Goal: Task Accomplishment & Management: Manage account settings

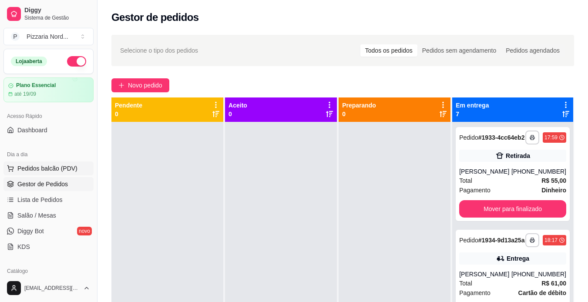
click at [52, 162] on button "Pedidos balcão (PDV)" at bounding box center [48, 169] width 90 height 14
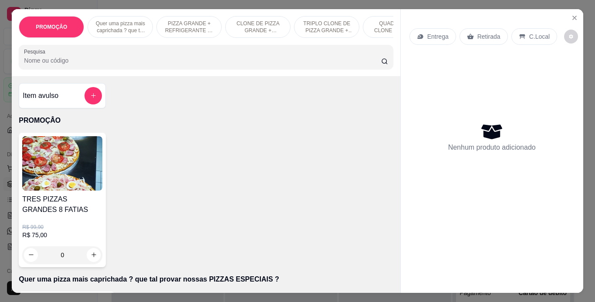
click at [427, 33] on p "Entrega" at bounding box center [437, 36] width 21 height 9
click at [437, 36] on p "Entrega" at bounding box center [437, 36] width 21 height 9
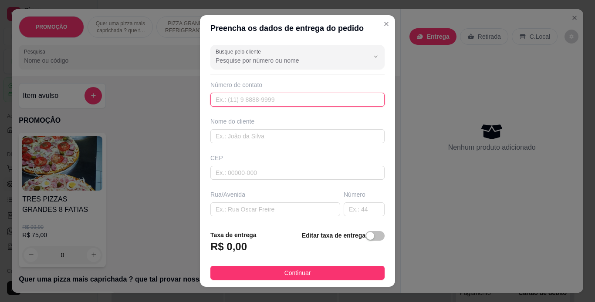
click at [275, 106] on input "text" at bounding box center [297, 100] width 174 height 14
type input "[PHONE_NUMBER]"
click at [249, 128] on div "Nome do cliente" at bounding box center [298, 130] width 178 height 26
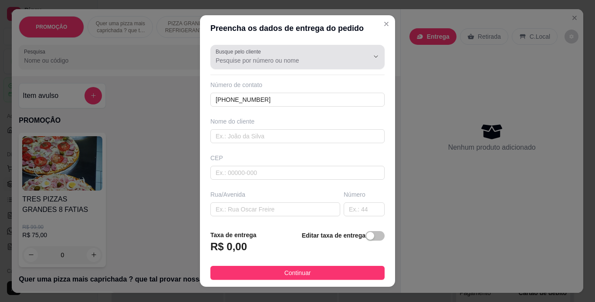
click at [273, 68] on div "Busque pelo cliente" at bounding box center [297, 57] width 174 height 24
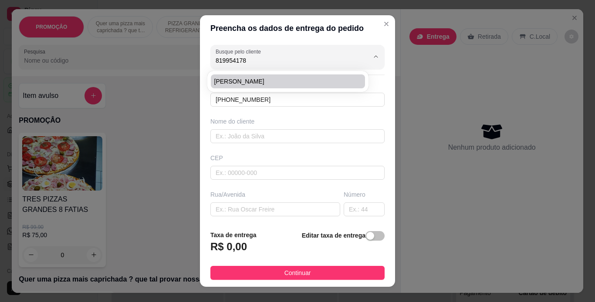
click at [257, 81] on span "[PERSON_NAME]" at bounding box center [283, 81] width 138 height 9
type input "[PERSON_NAME]"
type input "81995417853"
type input "[PERSON_NAME]"
type input "51160170"
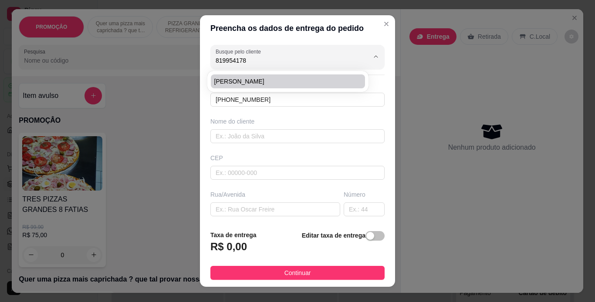
type input "Rua [PERSON_NAME]"
type input "500"
type input "Imbiribeira"
type input "[GEOGRAPHIC_DATA]"
type input "Final da rua"
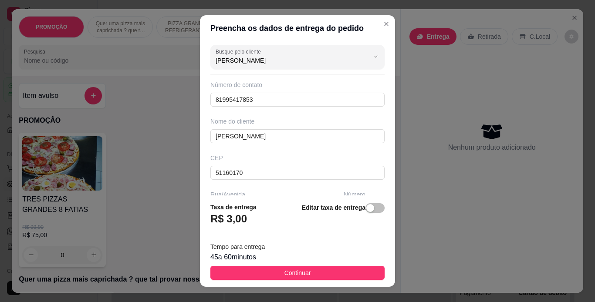
type input "[PERSON_NAME]"
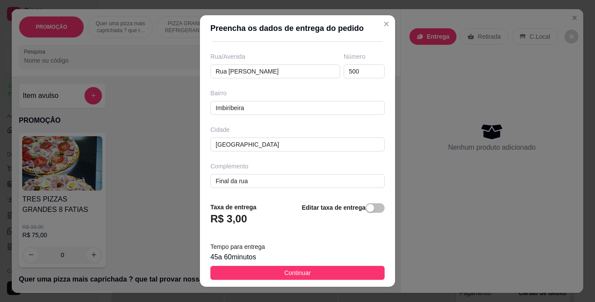
scroll to position [139, 0]
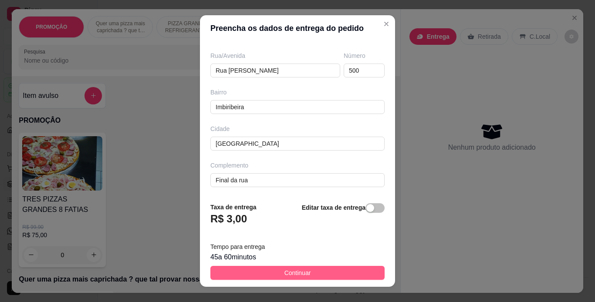
click at [284, 274] on span "Continuar" at bounding box center [297, 273] width 27 height 10
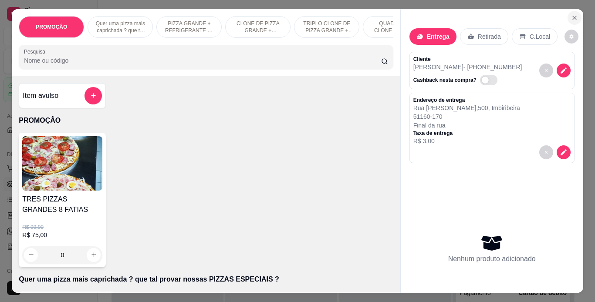
click at [567, 14] on button "Close" at bounding box center [574, 18] width 14 height 14
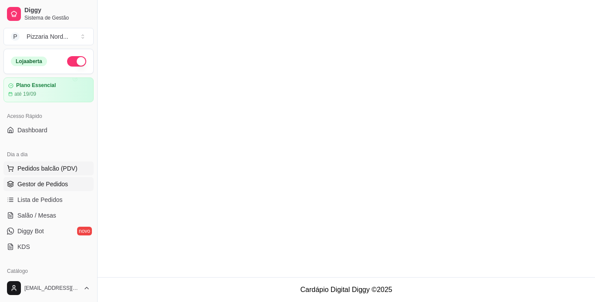
click at [9, 171] on circle at bounding box center [9, 171] width 0 height 0
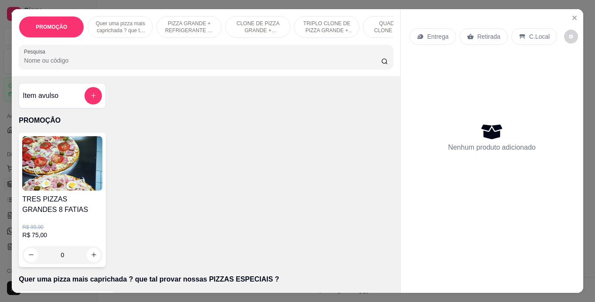
click at [433, 37] on p "Entrega" at bounding box center [437, 36] width 21 height 9
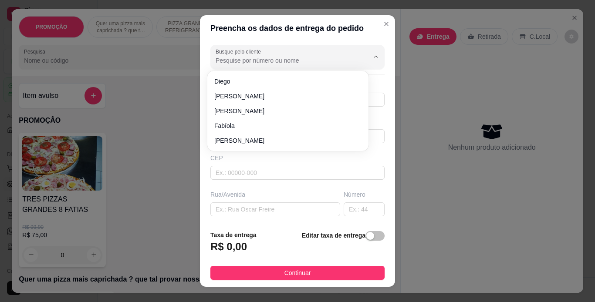
click at [299, 58] on input "Busque pelo cliente" at bounding box center [285, 60] width 139 height 9
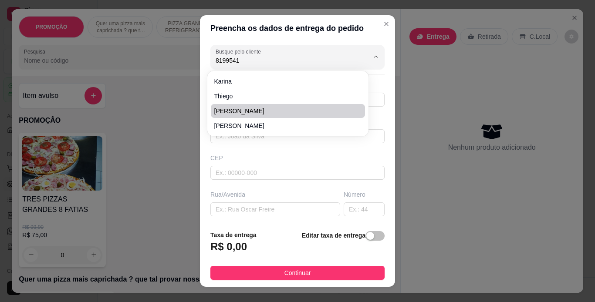
click at [236, 113] on span "[PERSON_NAME]" at bounding box center [283, 111] width 138 height 9
type input "[PERSON_NAME]"
type input "81995417853"
type input "[PERSON_NAME]"
type input "51160170"
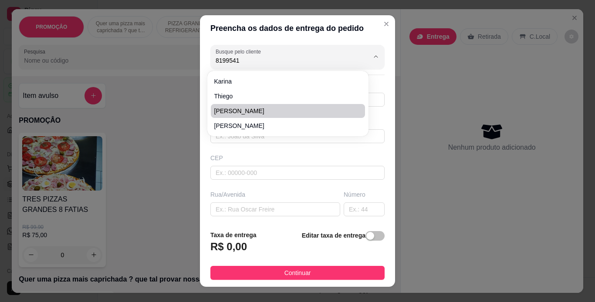
type input "Rua [PERSON_NAME]"
type input "500"
type input "Imbiribeira"
type input "[GEOGRAPHIC_DATA]"
type input "Final da rua"
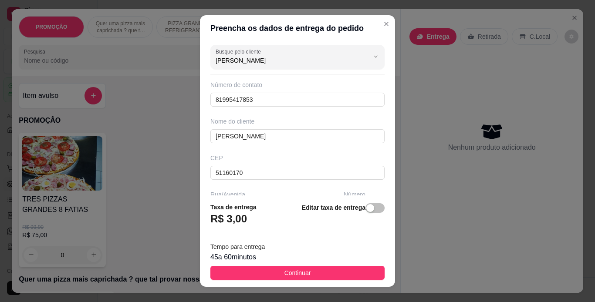
type input "[PERSON_NAME]"
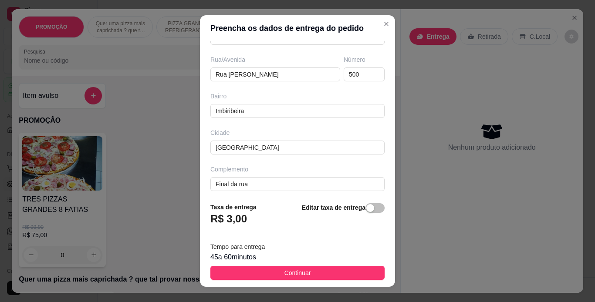
scroll to position [139, 0]
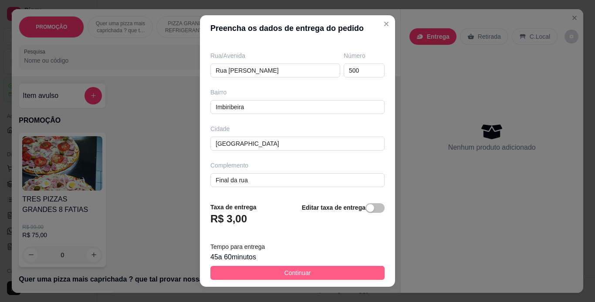
click at [273, 272] on button "Continuar" at bounding box center [297, 273] width 174 height 14
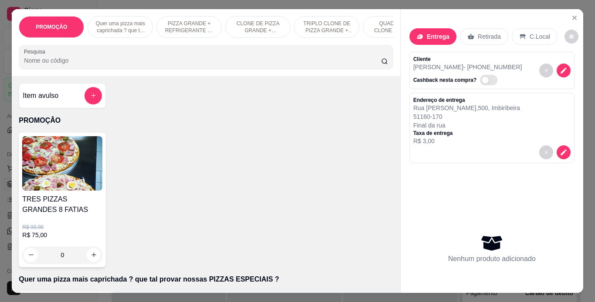
click at [195, 20] on p "PIZZA GRANDE + REFRIGERANTE 1L (8 fatias)" at bounding box center [189, 27] width 51 height 14
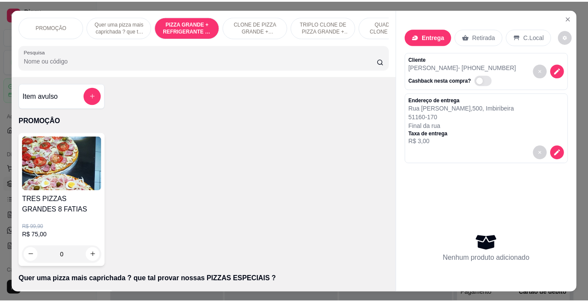
scroll to position [22, 0]
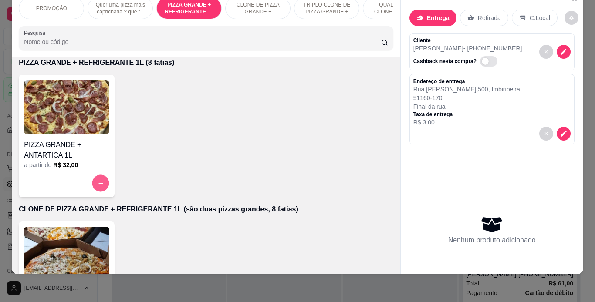
click at [94, 179] on button "increase-product-quantity" at bounding box center [100, 183] width 17 height 17
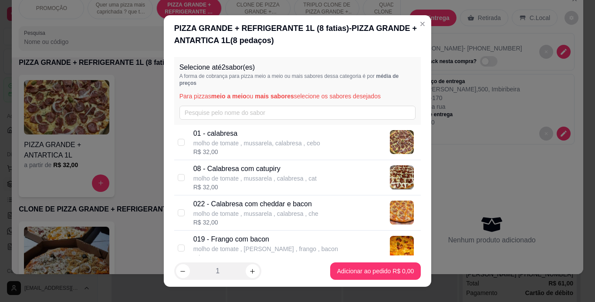
click at [205, 140] on p "molho de tomate , mussarela, calabresa , cebo" at bounding box center [256, 143] width 127 height 9
checkbox input "true"
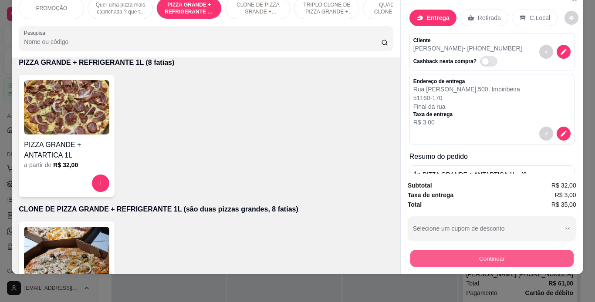
click at [479, 252] on button "Continuar" at bounding box center [491, 258] width 163 height 17
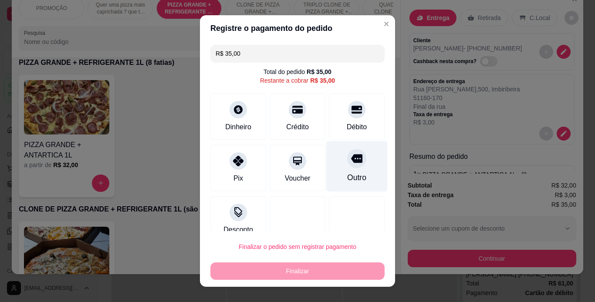
click at [347, 181] on div "Outro" at bounding box center [356, 177] width 19 height 11
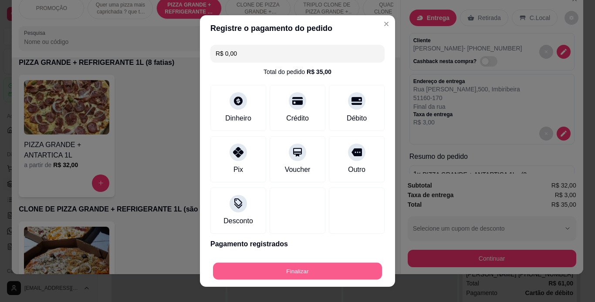
click at [307, 270] on button "Finalizar" at bounding box center [297, 271] width 169 height 17
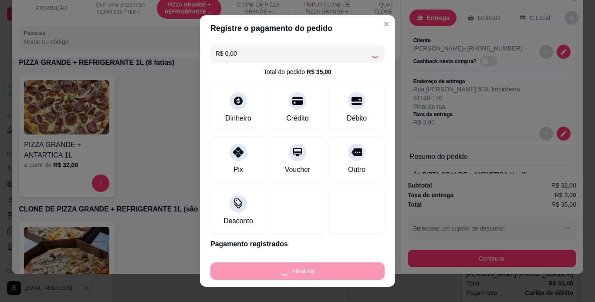
type input "-R$ 35,00"
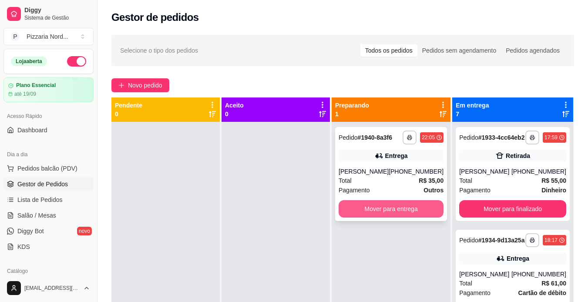
drag, startPoint x: 388, startPoint y: 219, endPoint x: 361, endPoint y: 210, distance: 28.4
click at [361, 210] on div "**********" at bounding box center [391, 174] width 112 height 94
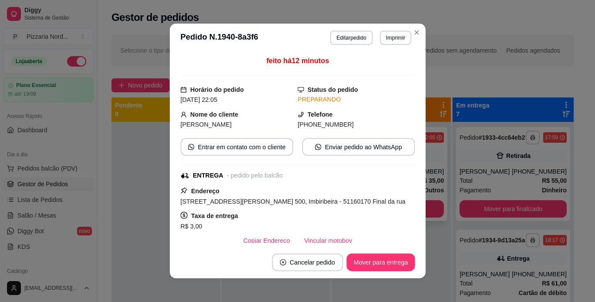
click at [361, 210] on div "Endereço [STREET_ADDRESS][PERSON_NAME] 500, Imbiribeira - 51160170 Final da rua…" at bounding box center [297, 218] width 234 height 64
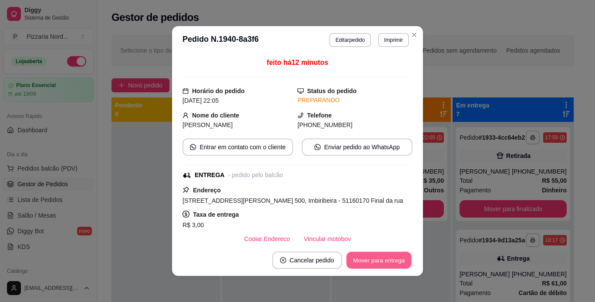
click at [381, 259] on button "Mover para entrega" at bounding box center [378, 260] width 65 height 17
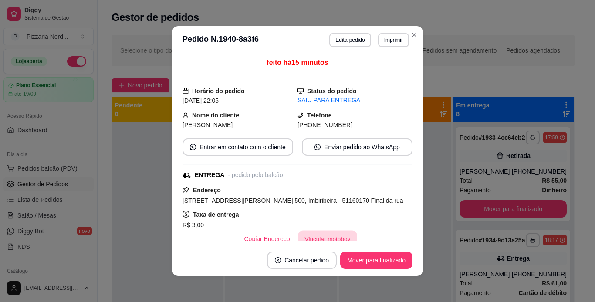
click at [320, 236] on button "Vincular motoboy" at bounding box center [327, 239] width 59 height 17
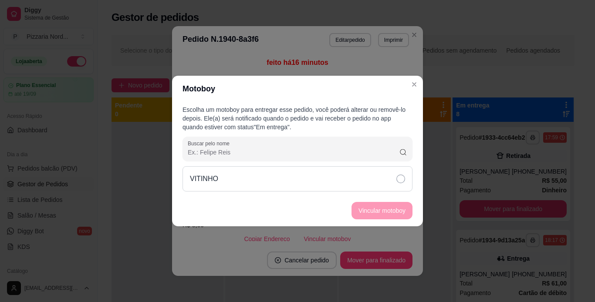
click at [310, 177] on div "VITINHO" at bounding box center [297, 178] width 230 height 25
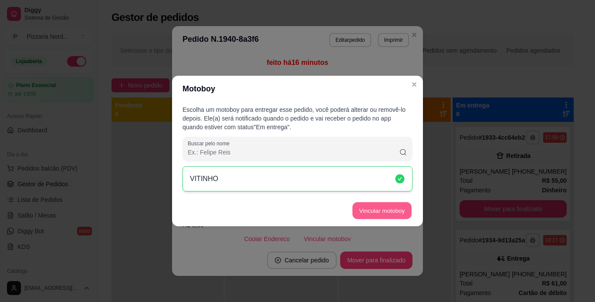
click at [369, 206] on button "Vincular motoboy" at bounding box center [381, 210] width 59 height 17
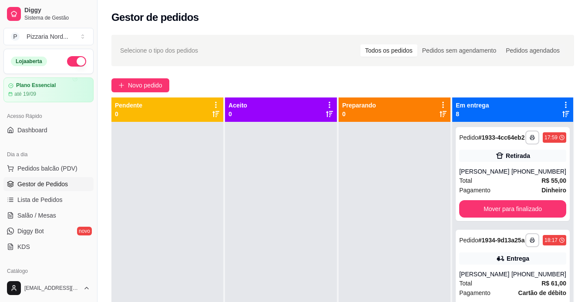
click at [71, 58] on button "button" at bounding box center [76, 61] width 19 height 10
